Goal: Task Accomplishment & Management: Use online tool/utility

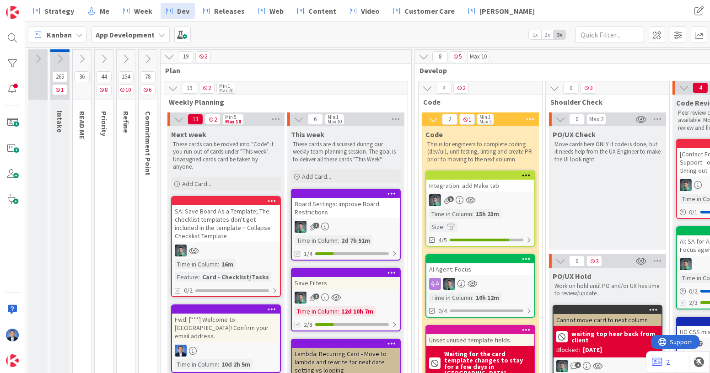
click at [236, 220] on div "SA: Save Board As a Template; The checklist templates don't get included in the…" at bounding box center [226, 223] width 108 height 37
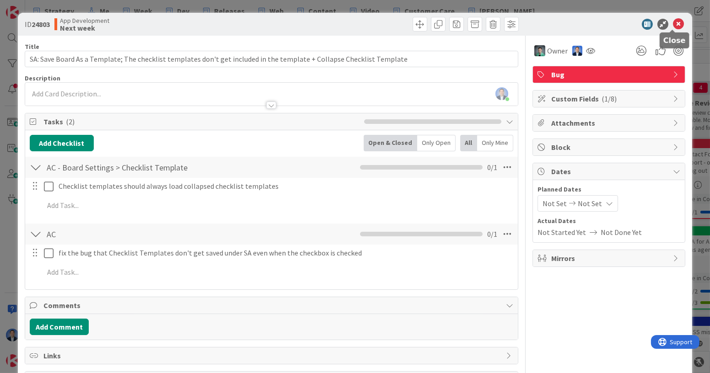
click at [673, 22] on icon at bounding box center [678, 24] width 11 height 11
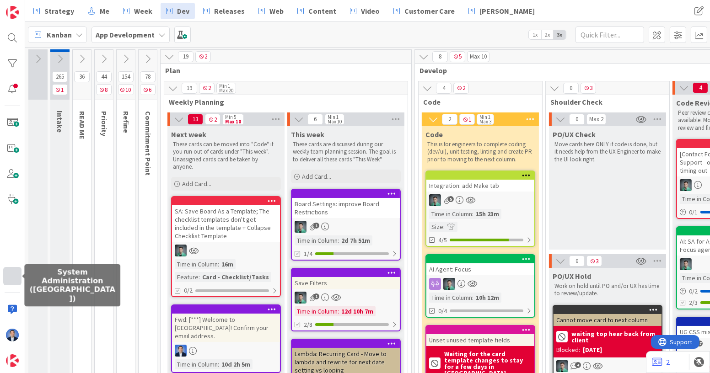
click at [10, 278] on div at bounding box center [12, 276] width 18 height 18
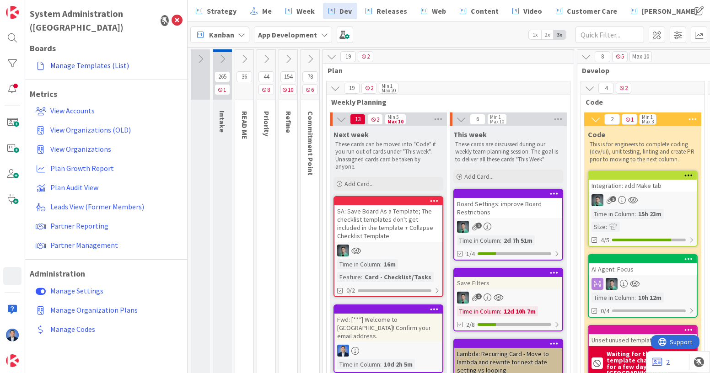
click at [101, 57] on link "Manage Templates (List)" at bounding box center [107, 65] width 151 height 16
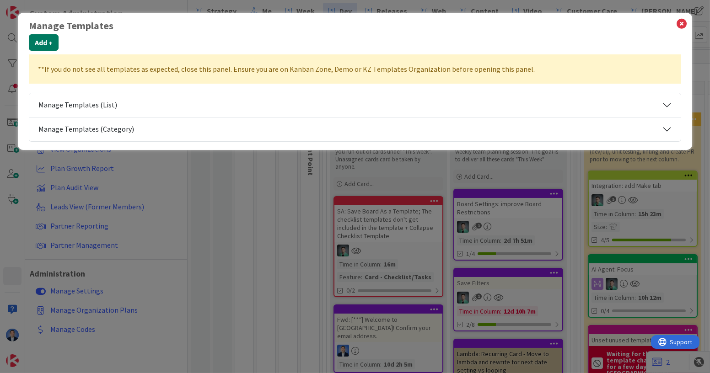
click at [45, 45] on button "Add +" at bounding box center [44, 42] width 30 height 16
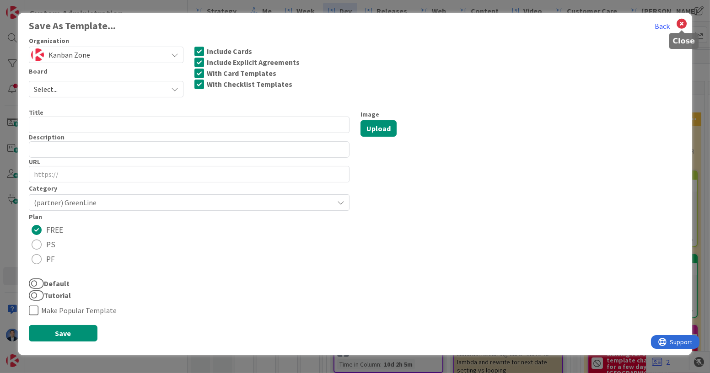
click at [681, 18] on icon at bounding box center [682, 23] width 12 height 13
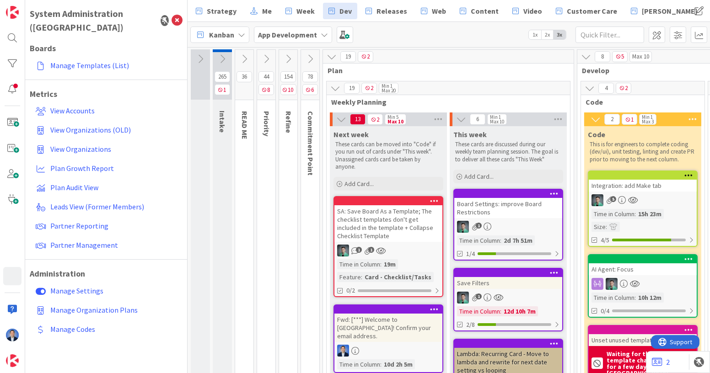
click at [380, 218] on div "SA: Save Board As a Template; The checklist templates don't get included in the…" at bounding box center [388, 223] width 108 height 37
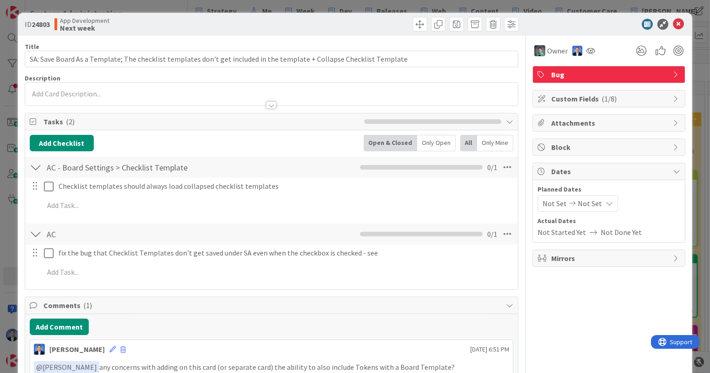
click at [570, 122] on span "Attachments" at bounding box center [609, 123] width 117 height 11
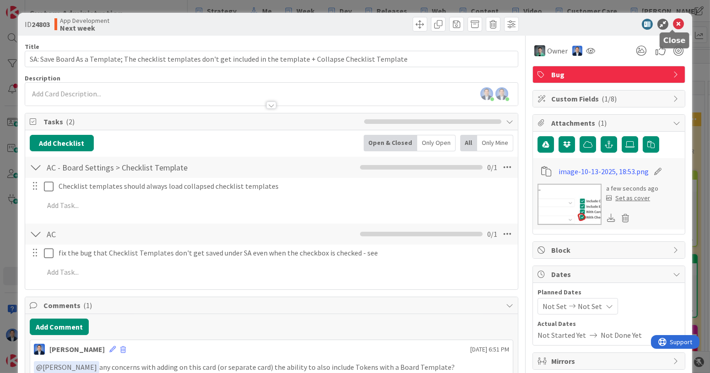
click at [673, 23] on icon at bounding box center [678, 24] width 11 height 11
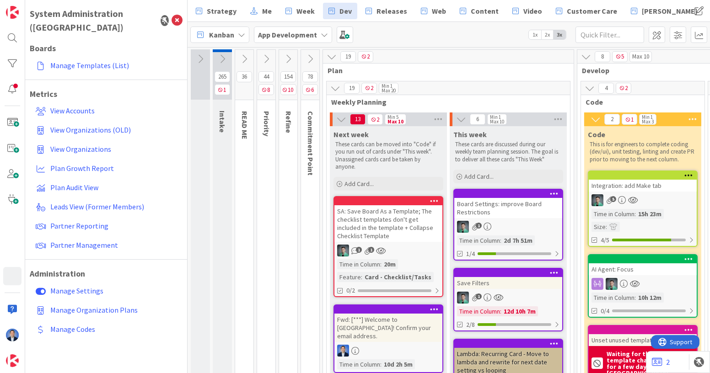
click at [407, 230] on div "SA: Save Board As a Template; The checklist templates don't get included in the…" at bounding box center [388, 223] width 108 height 37
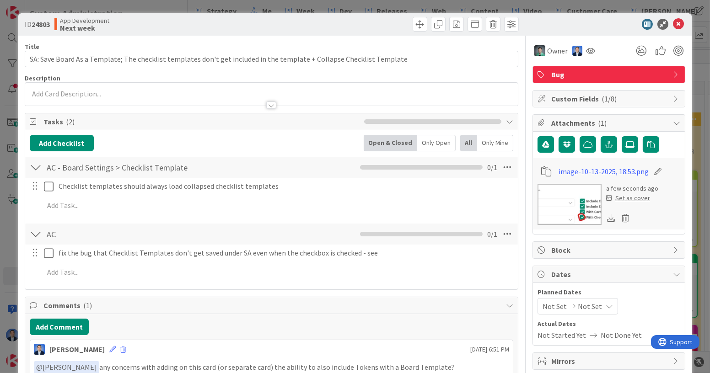
click at [652, 170] on icon at bounding box center [658, 171] width 13 height 9
click at [623, 169] on input "image-10-13-2025, 18:53" at bounding box center [610, 171] width 102 height 16
type input "SA"
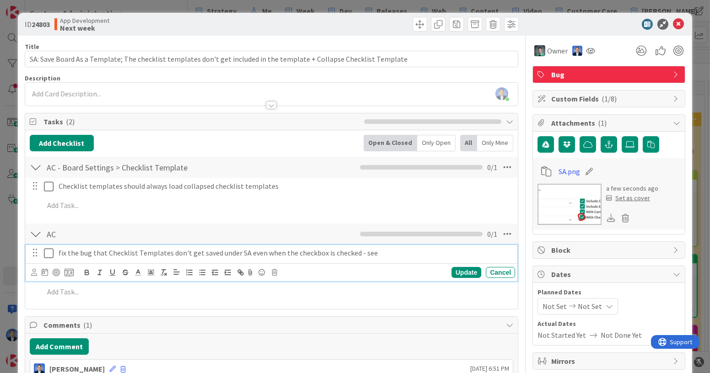
click at [390, 250] on p "fix the bug that Checklist Templates don't get saved under SA even when the che…" at bounding box center [285, 253] width 453 height 11
click at [252, 271] on icon at bounding box center [250, 272] width 11 height 13
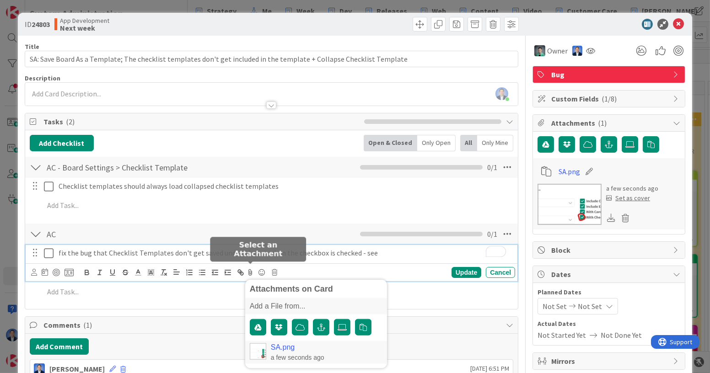
click at [276, 346] on link "SA.png" at bounding box center [283, 347] width 24 height 8
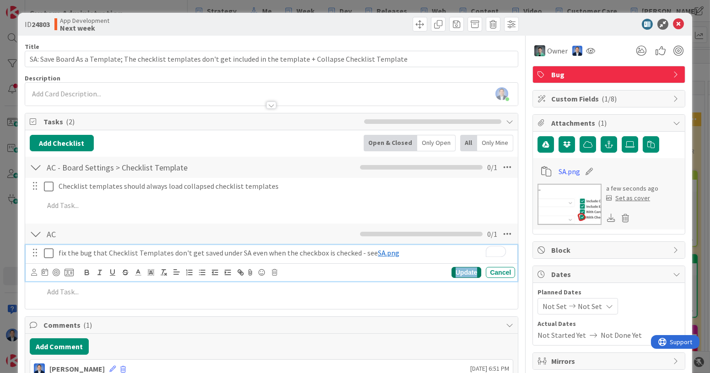
click at [466, 273] on div "Update" at bounding box center [467, 272] width 30 height 11
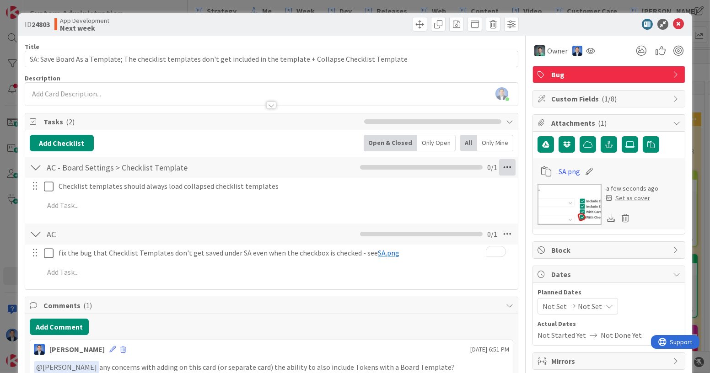
click at [500, 166] on icon at bounding box center [507, 167] width 16 height 16
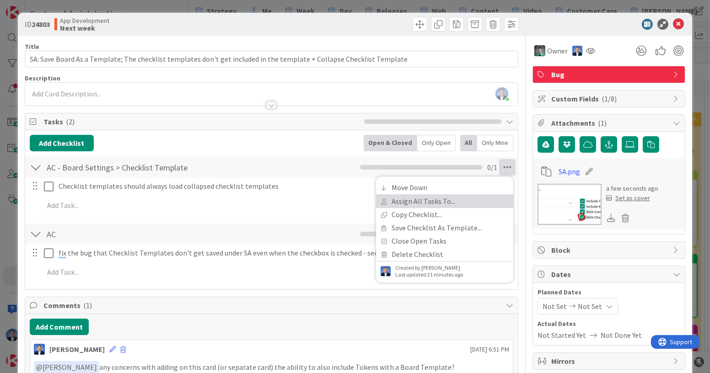
click at [452, 204] on link "Assign All Tasks To..." at bounding box center [444, 201] width 137 height 13
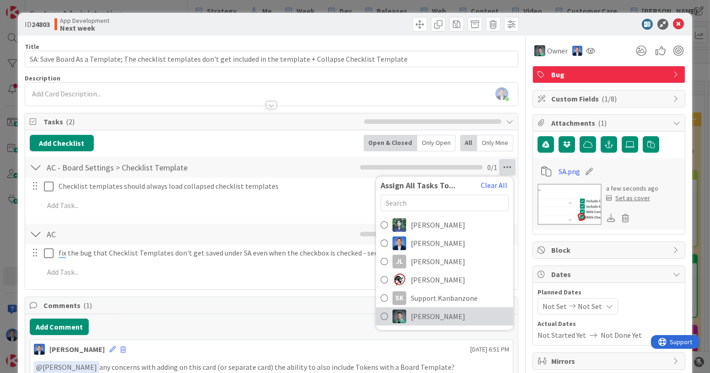
click at [428, 311] on span "[PERSON_NAME]" at bounding box center [438, 316] width 54 height 11
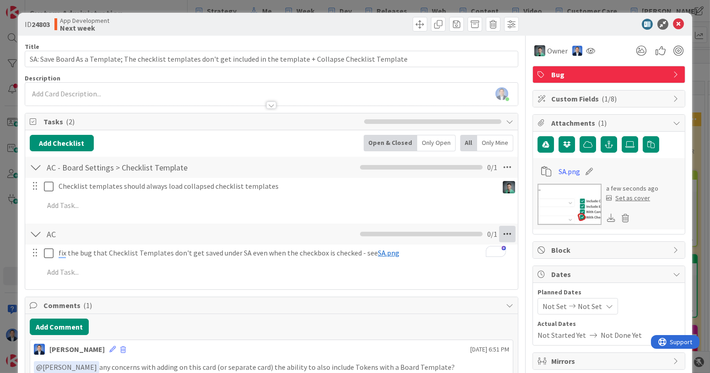
click at [500, 231] on icon at bounding box center [507, 234] width 16 height 16
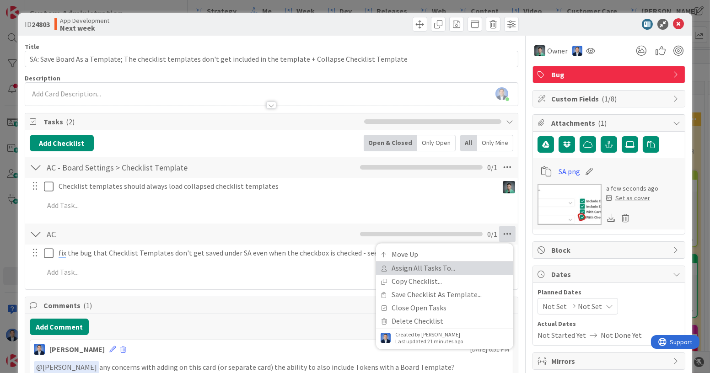
click at [464, 273] on link "Assign All Tasks To..." at bounding box center [444, 268] width 137 height 13
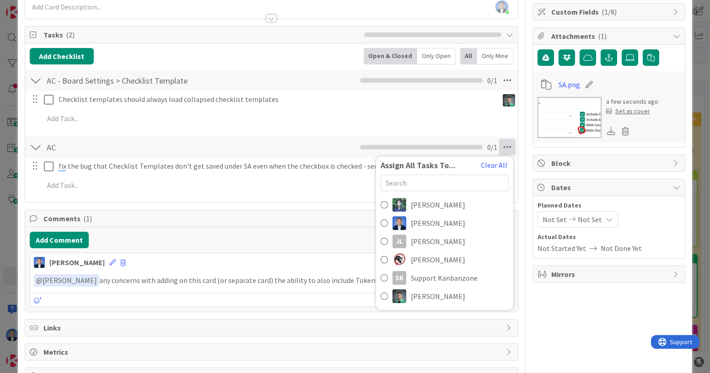
scroll to position [88, 0]
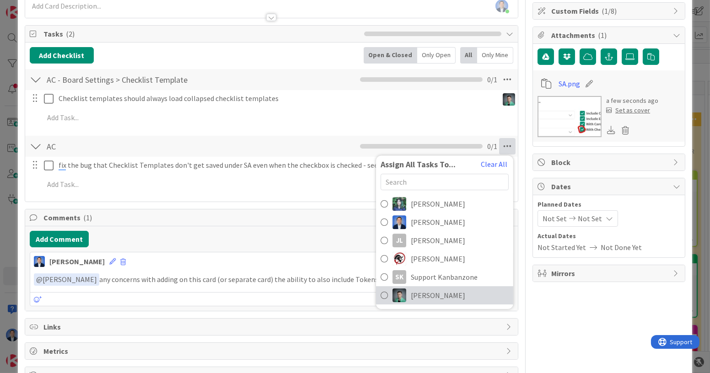
click at [436, 292] on span "[PERSON_NAME]" at bounding box center [438, 295] width 54 height 11
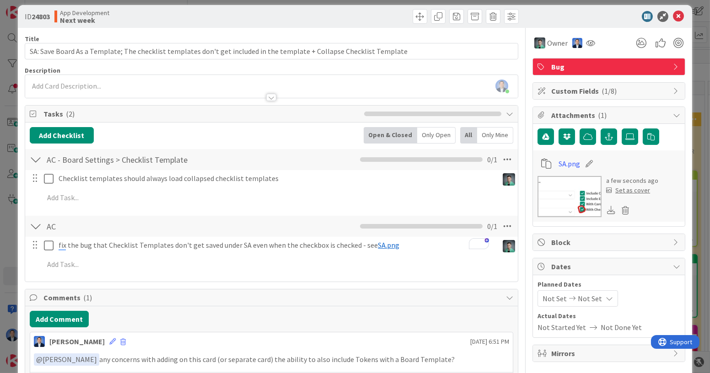
scroll to position [0, 0]
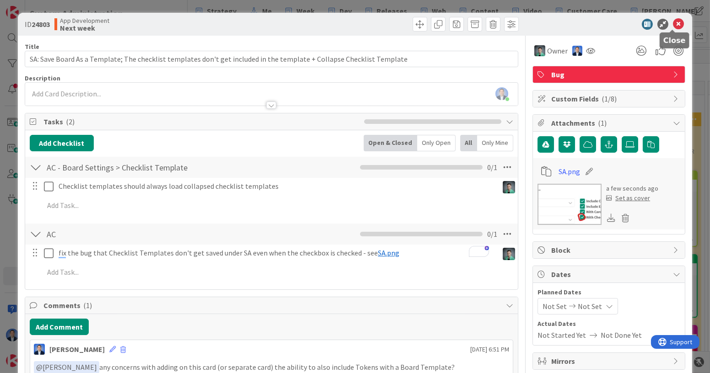
click at [673, 23] on icon at bounding box center [678, 24] width 11 height 11
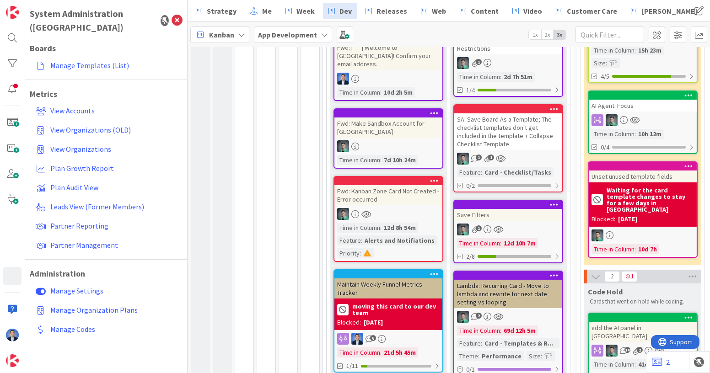
scroll to position [163, 0]
